Goal: Task Accomplishment & Management: Use online tool/utility

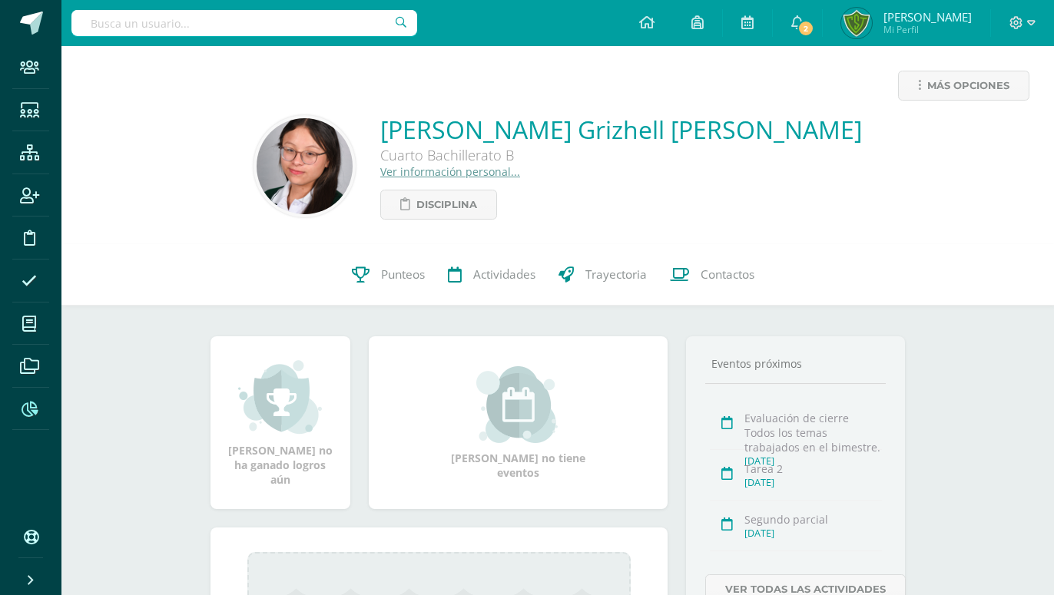
click at [33, 406] on icon at bounding box center [30, 409] width 16 height 15
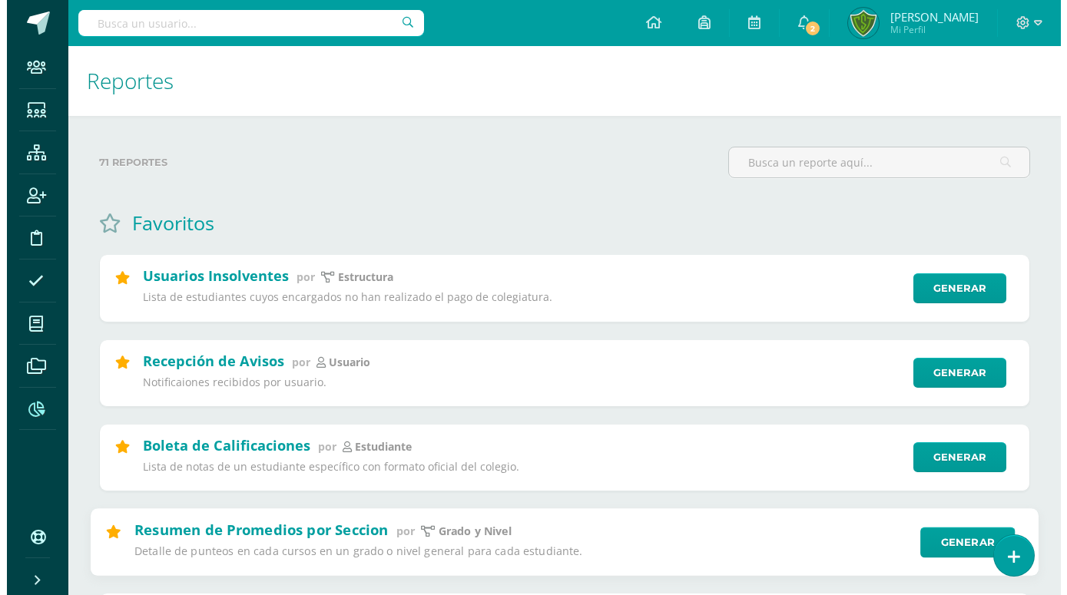
scroll to position [235, 0]
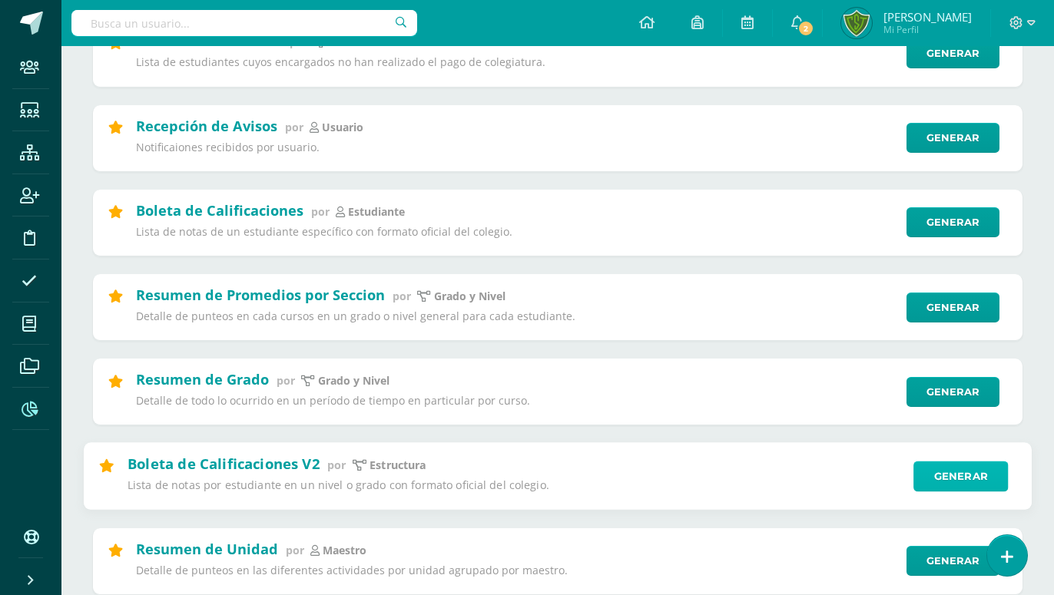
click at [944, 472] on link "Generar" at bounding box center [960, 477] width 94 height 31
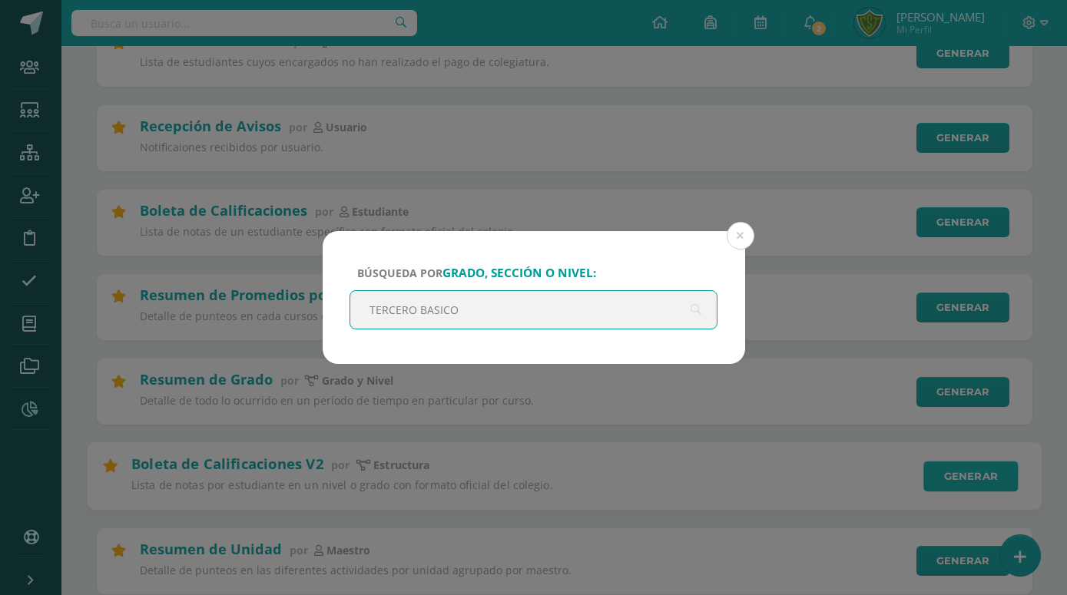
type input "TERCERO BASICO A"
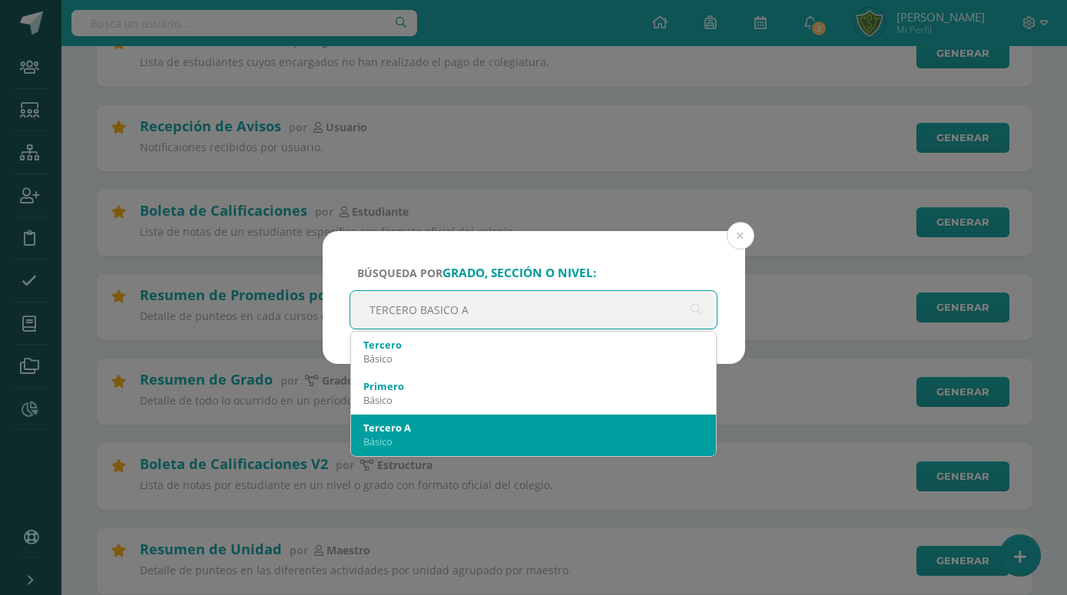
click at [419, 436] on div "Básico" at bounding box center [533, 442] width 341 height 14
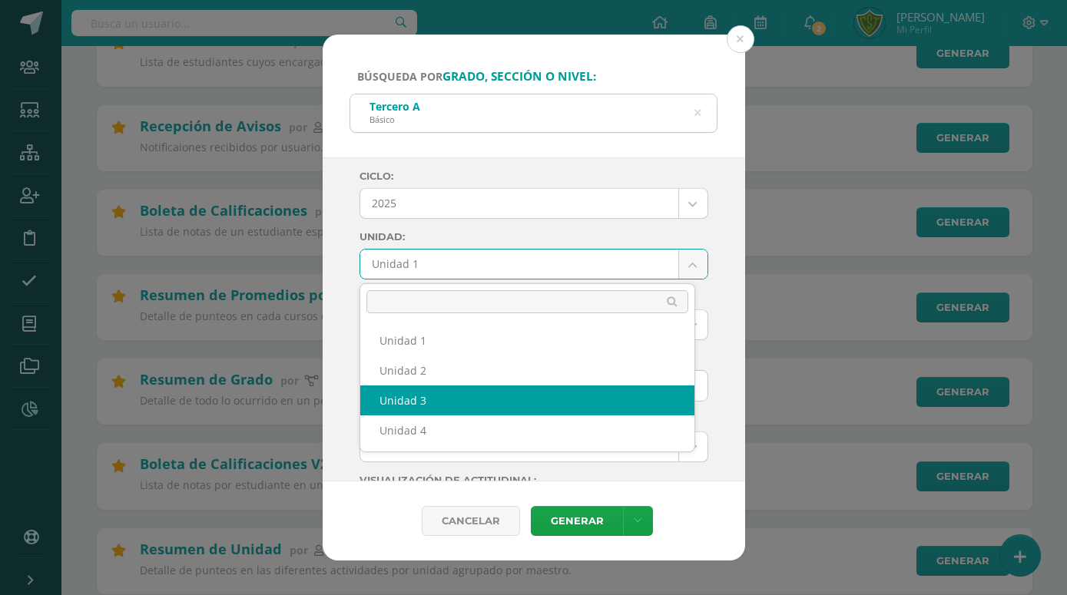
select select "Unidad 3"
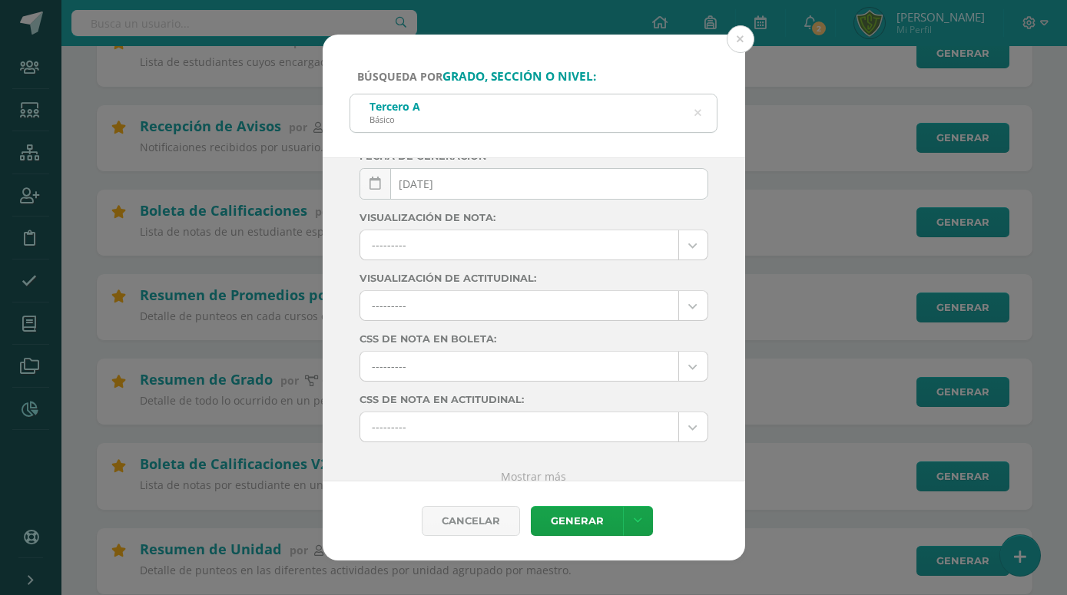
scroll to position [203, 0]
click at [561, 517] on link "Generar" at bounding box center [577, 521] width 92 height 30
